Goal: Information Seeking & Learning: Learn about a topic

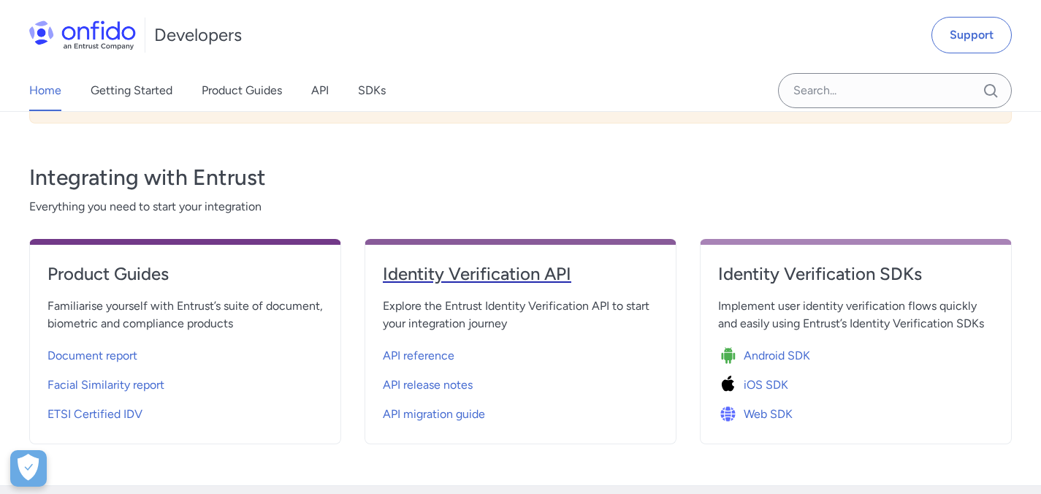
scroll to position [519, 0]
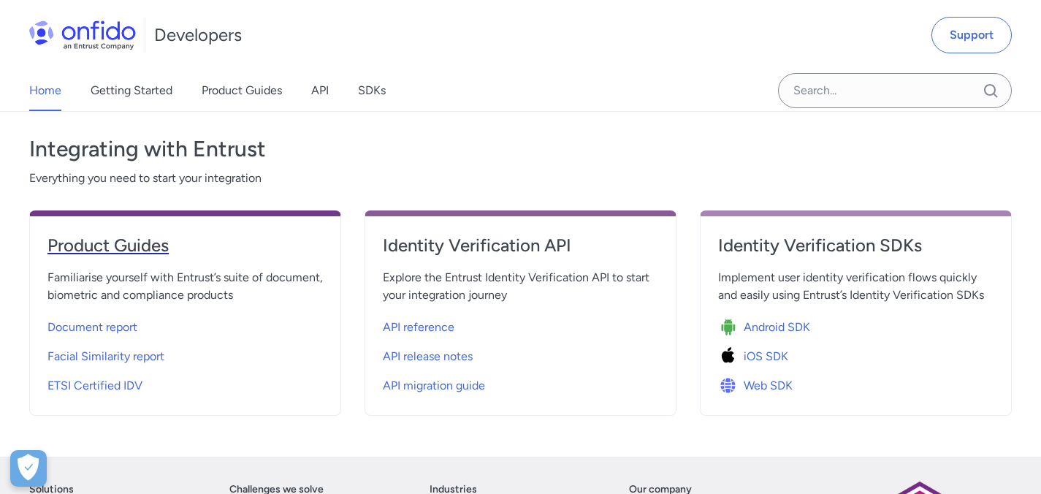
click at [110, 234] on h4 "Product Guides" at bounding box center [184, 245] width 275 height 23
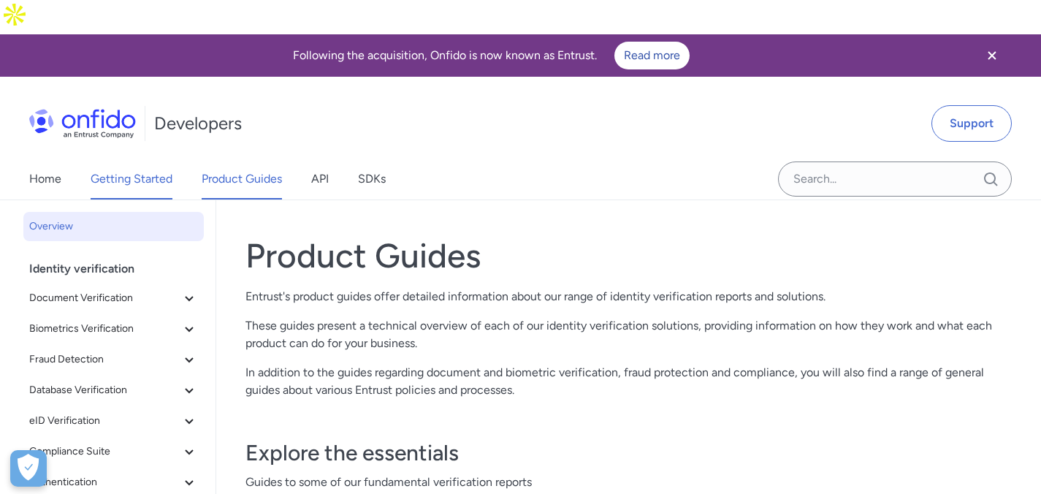
click at [132, 159] on link "Getting Started" at bounding box center [132, 179] width 82 height 41
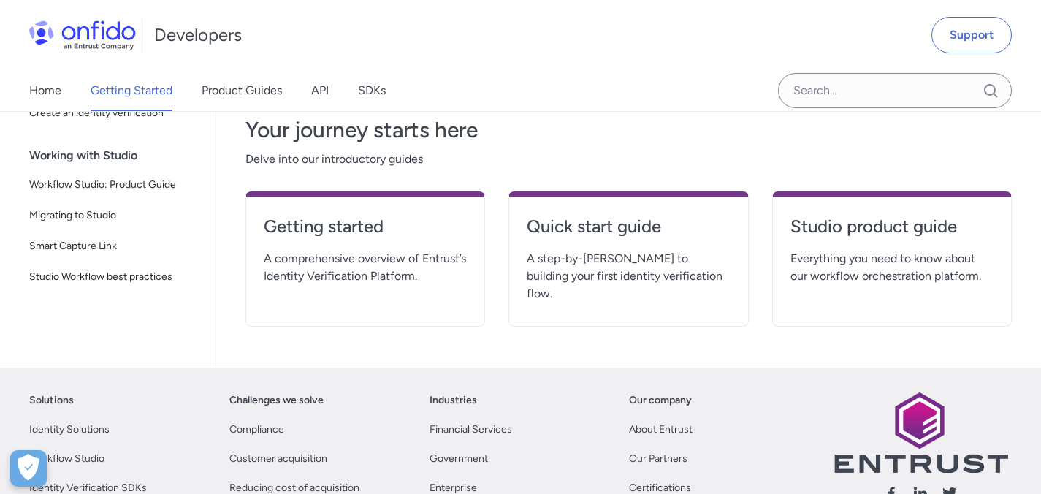
scroll to position [356, 0]
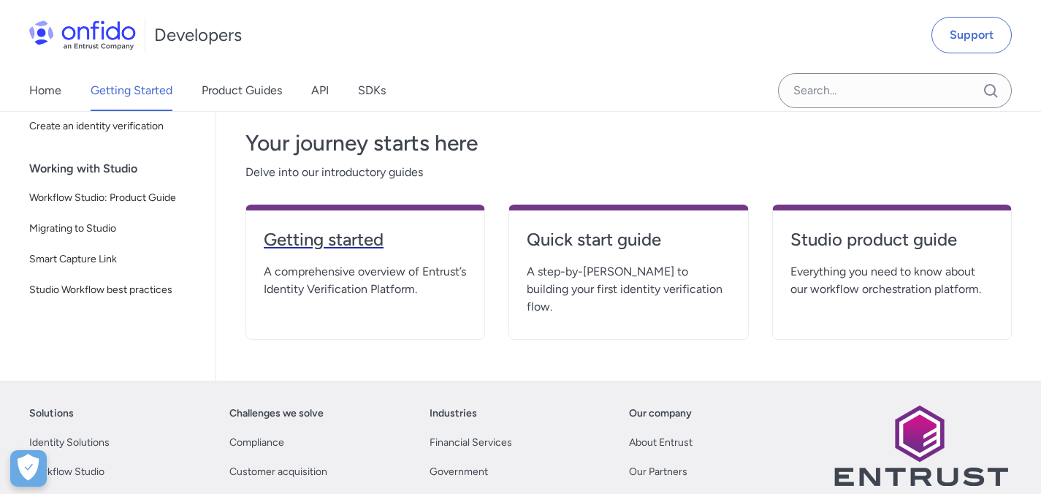
click at [334, 228] on h4 "Getting started" at bounding box center [365, 239] width 203 height 23
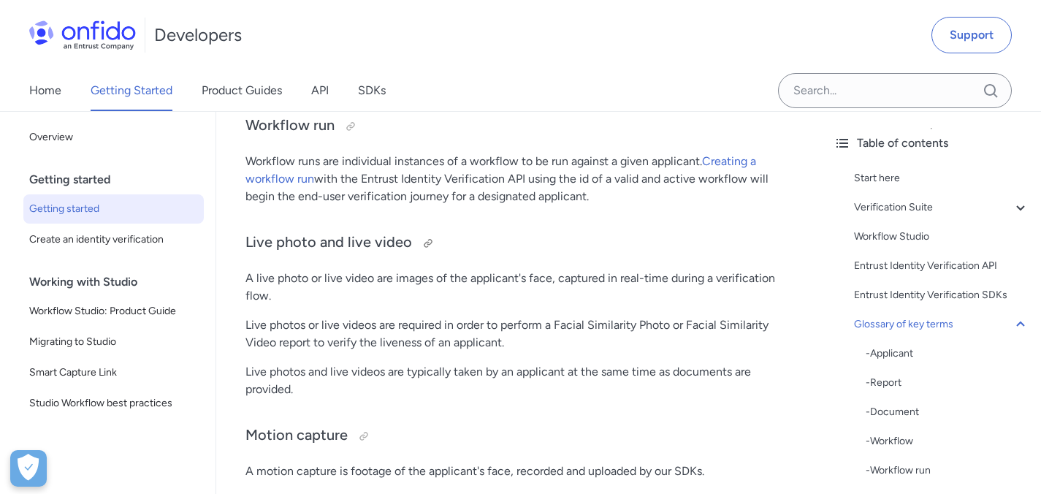
scroll to position [4213, 0]
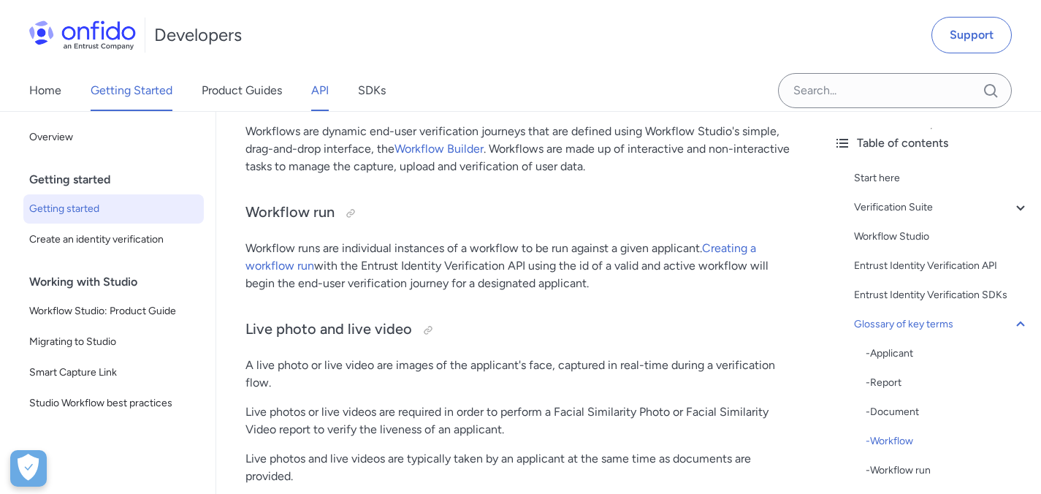
click at [318, 87] on link "API" at bounding box center [320, 90] width 18 height 41
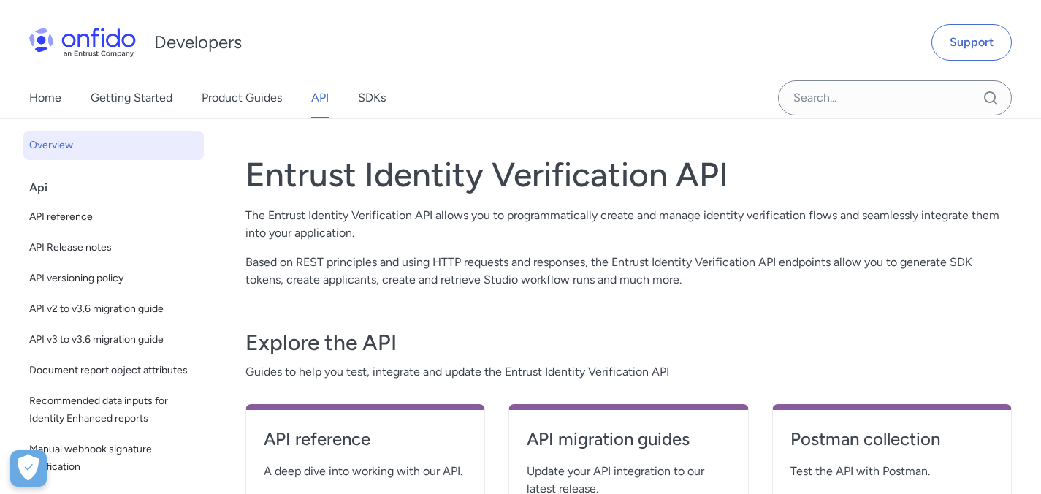
scroll to position [78, 0]
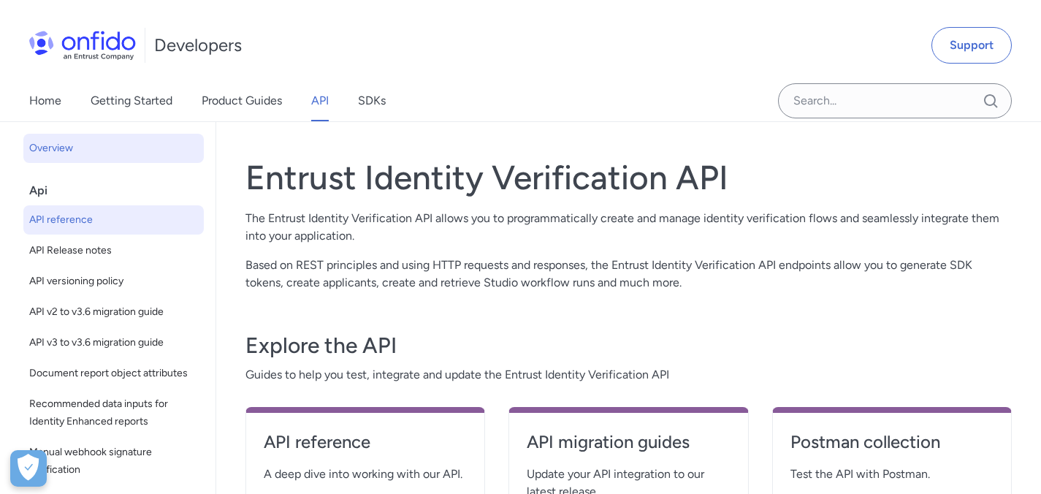
click at [78, 213] on span "API reference" at bounding box center [113, 220] width 169 height 18
select select "http"
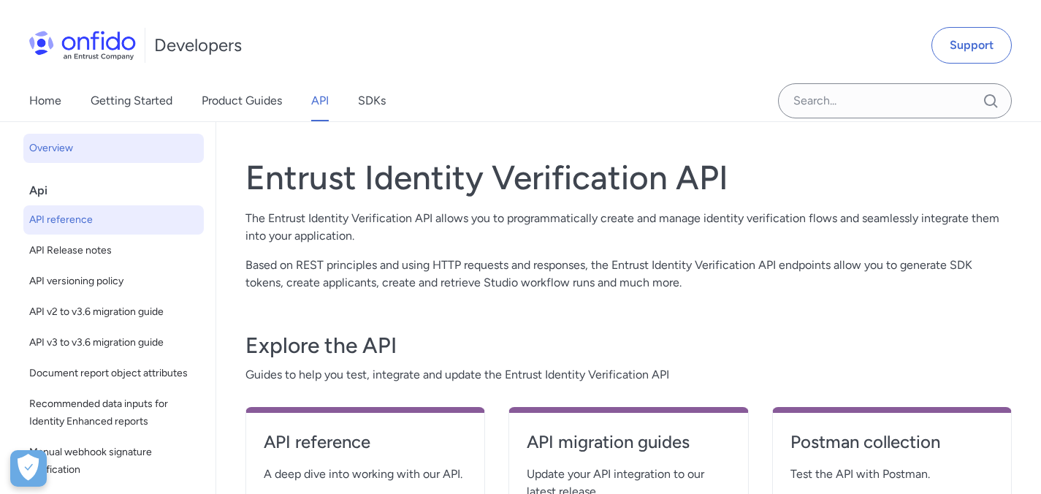
select select "http"
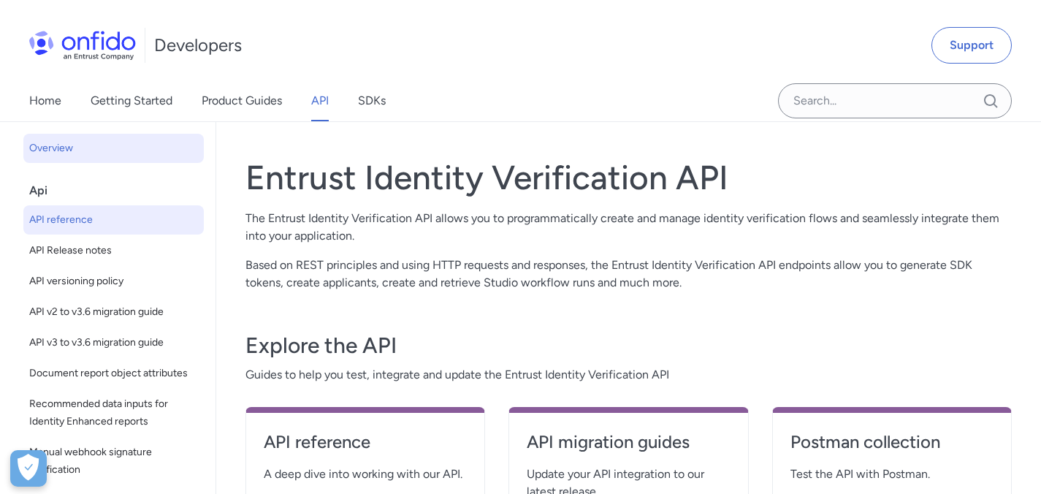
select select "http"
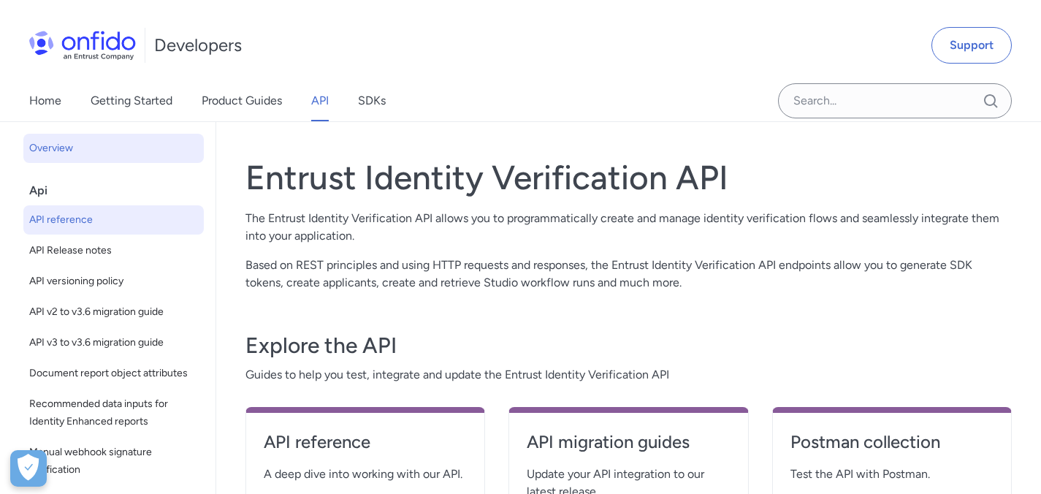
select select "http"
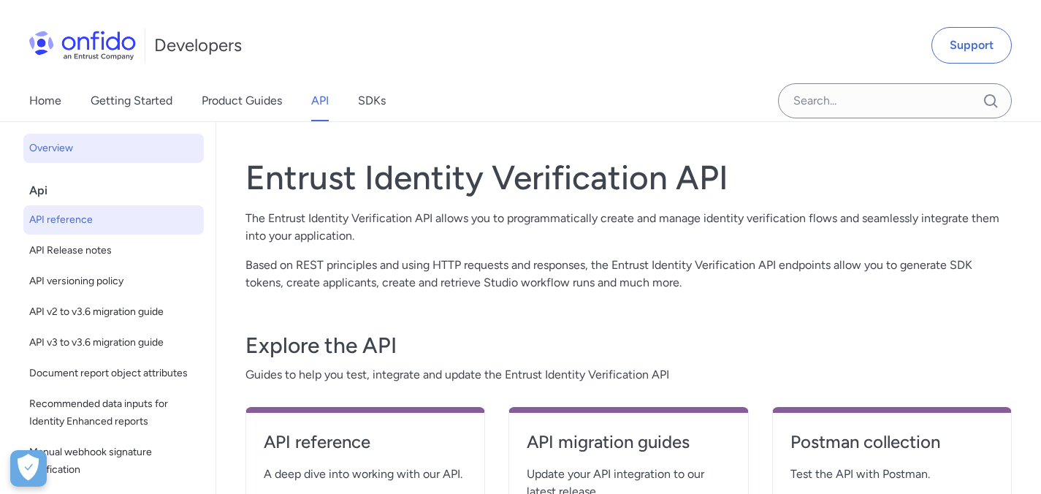
select select "http"
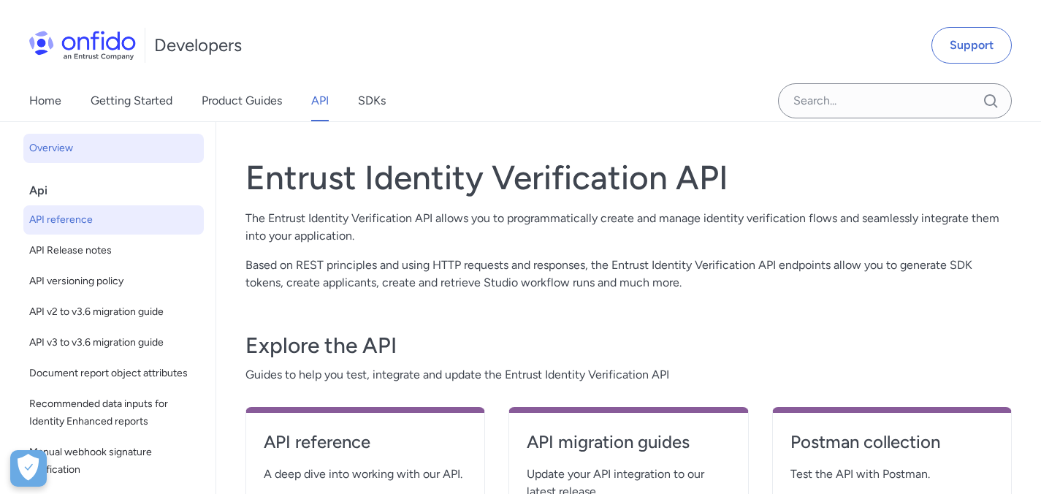
select select "http"
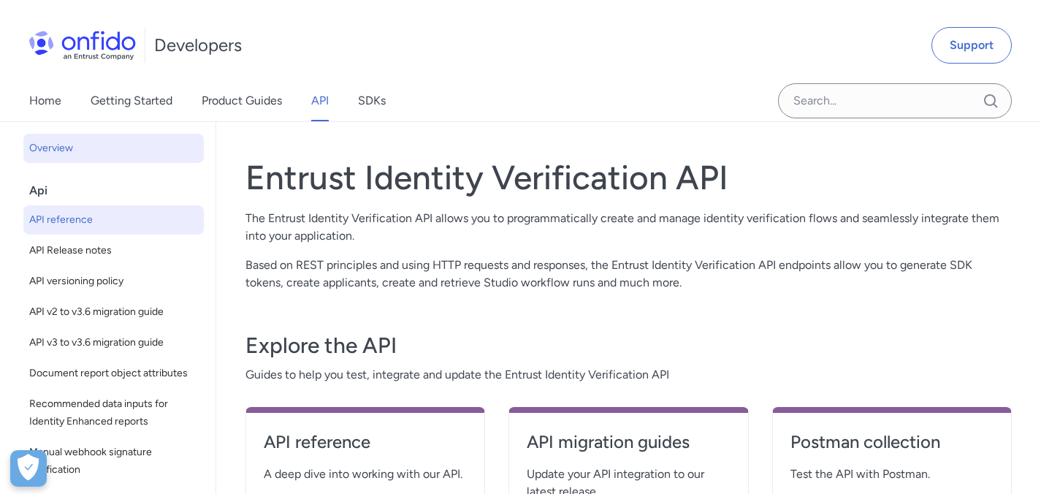
select select "http"
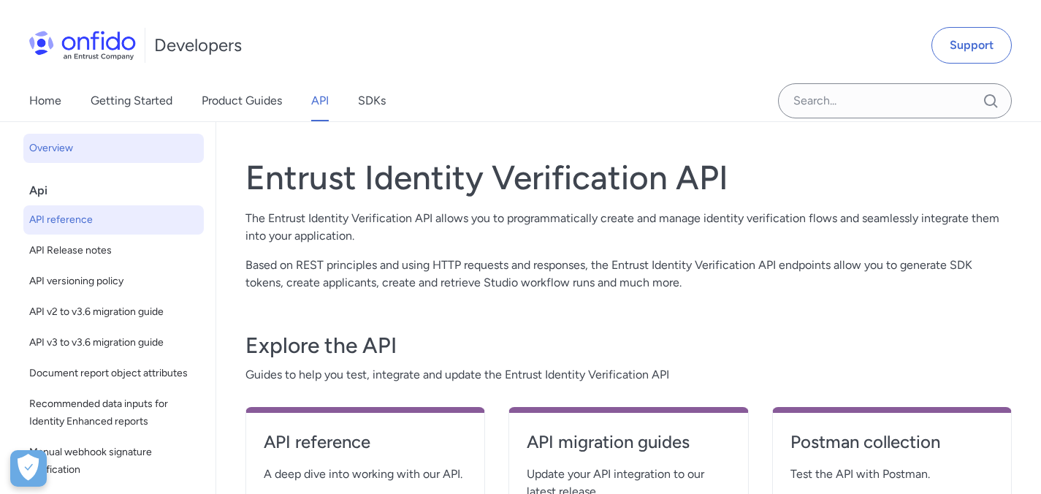
select select "http"
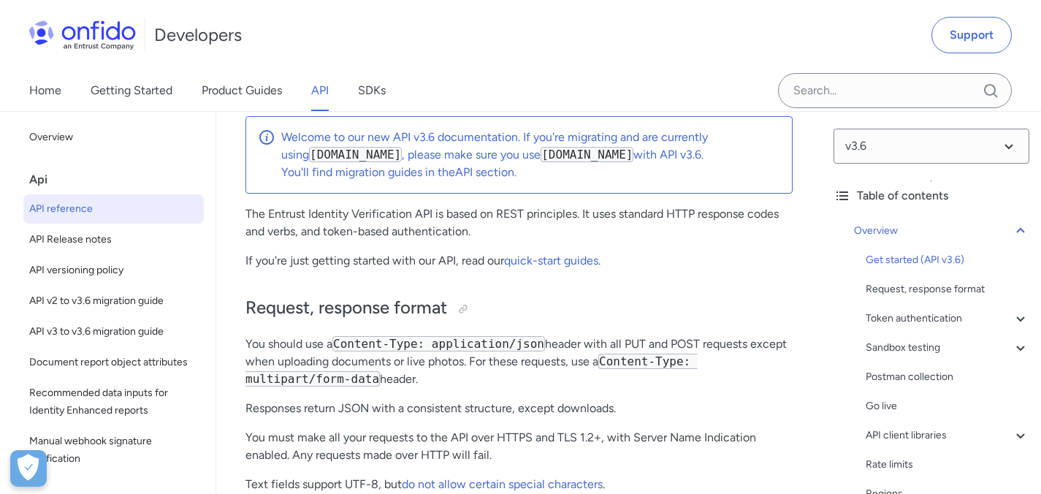
scroll to position [218, 0]
click at [373, 86] on link "SDKs" at bounding box center [372, 90] width 28 height 41
